Goal: Task Accomplishment & Management: Manage account settings

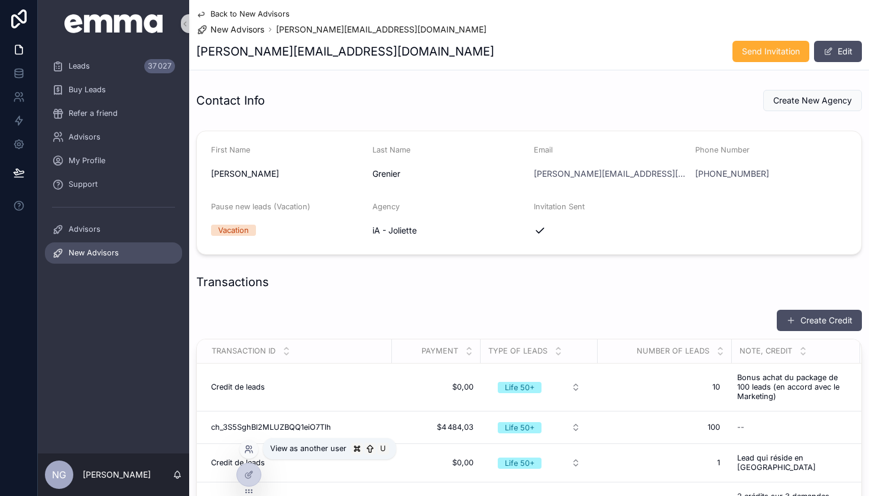
click at [251, 446] on icon at bounding box center [251, 447] width 1 height 3
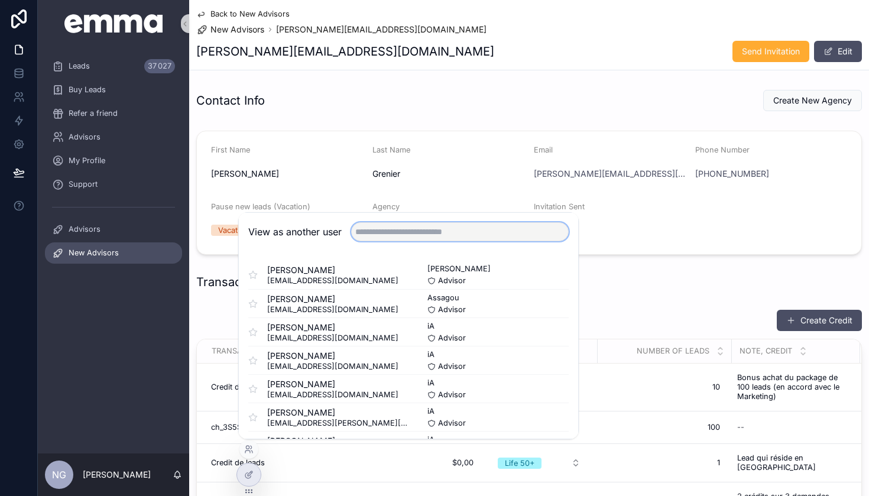
click at [390, 230] on input "text" at bounding box center [460, 231] width 218 height 19
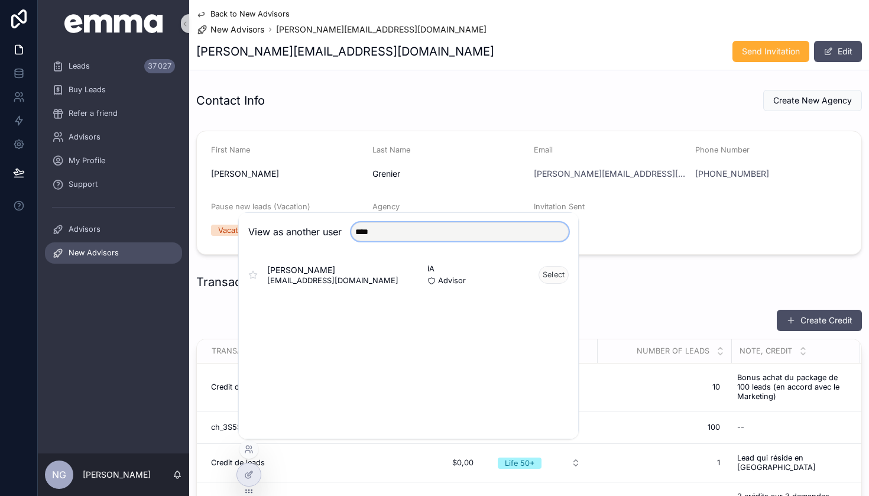
type input "****"
click at [553, 277] on button "Select" at bounding box center [553, 275] width 30 height 18
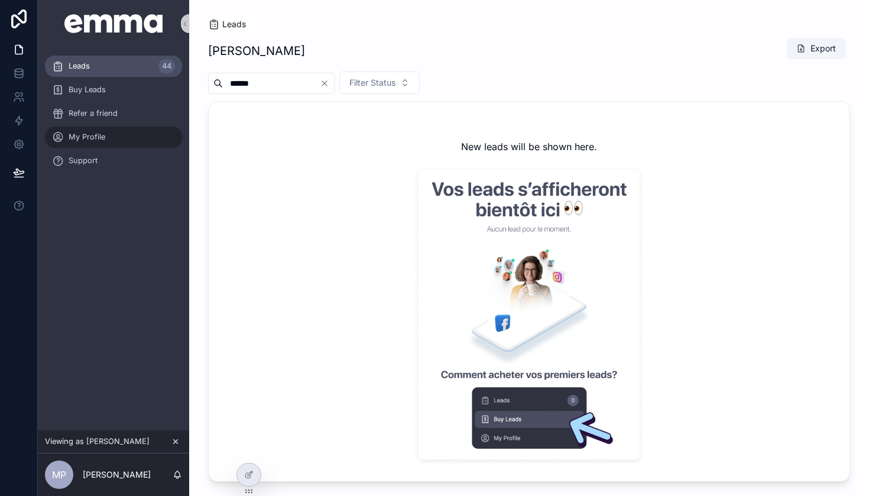
click at [100, 138] on span "My Profile" at bounding box center [87, 136] width 37 height 9
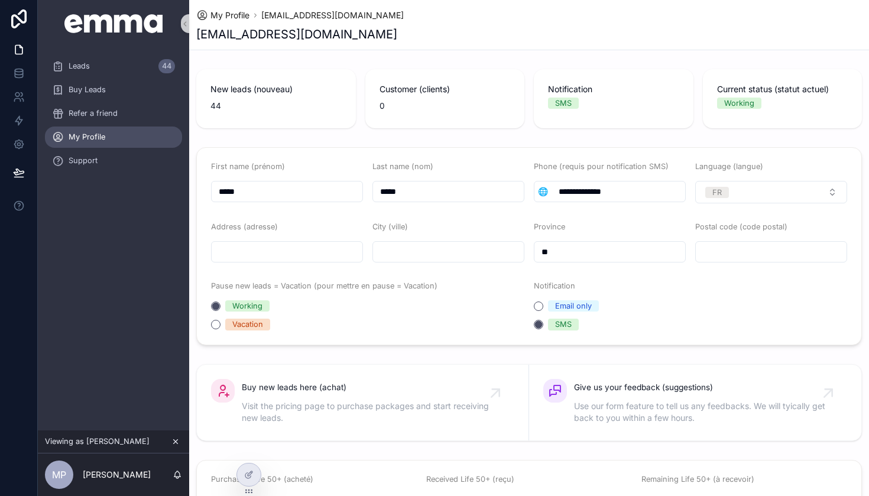
click at [176, 446] on button "scrollable content" at bounding box center [175, 441] width 13 height 13
